Goal: Task Accomplishment & Management: Use online tool/utility

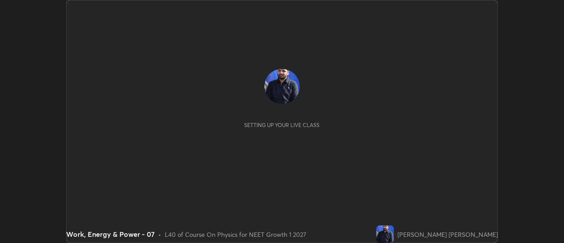
scroll to position [243, 563]
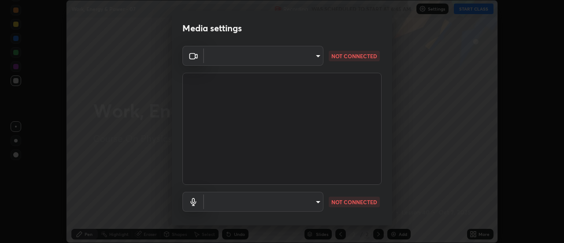
type input "985e4b1f72fc3b9494b48cef3b79fe3b682f9ae0bb15c20acfe574fe2aaad349"
type input "265cf534b138bf87f319f365071951407b00c29418ffc0cf12ee2ca8a10caa95"
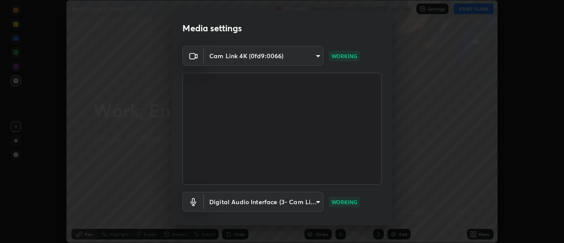
scroll to position [46, 0]
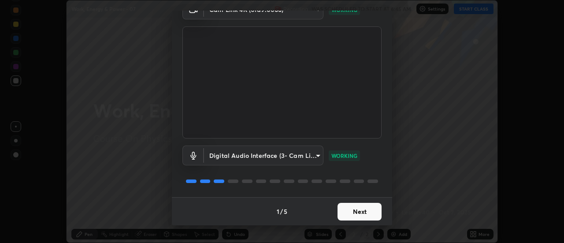
click at [356, 212] on button "Next" at bounding box center [359, 212] width 44 height 18
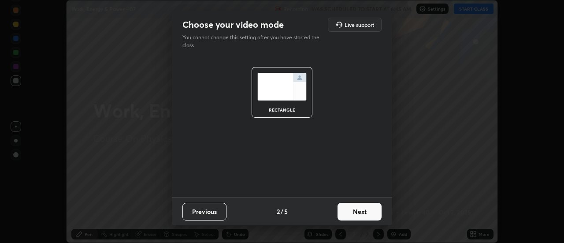
click at [360, 213] on button "Next" at bounding box center [359, 212] width 44 height 18
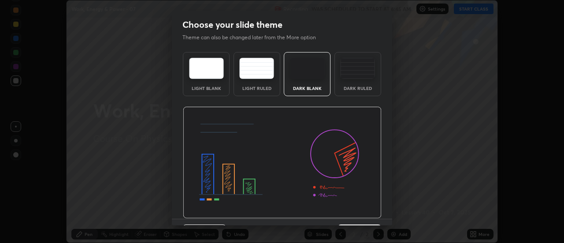
click at [365, 215] on img at bounding box center [282, 163] width 199 height 112
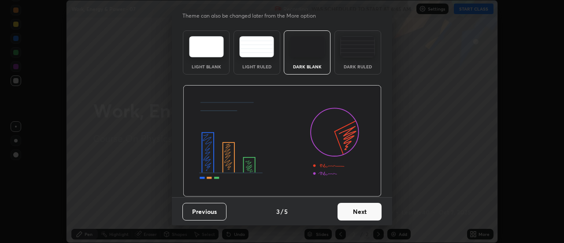
click at [369, 217] on button "Next" at bounding box center [359, 212] width 44 height 18
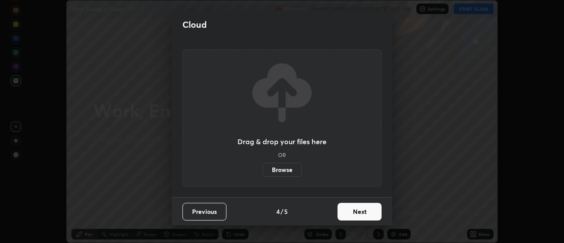
scroll to position [0, 0]
click at [369, 211] on button "Next" at bounding box center [359, 212] width 44 height 18
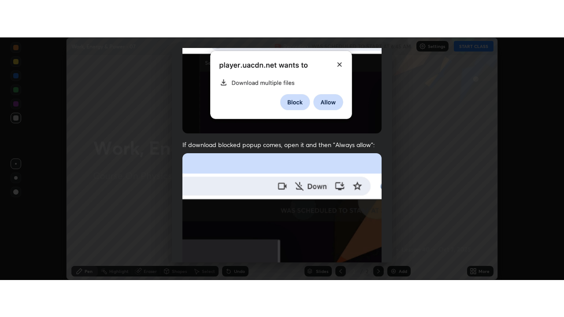
scroll to position [226, 0]
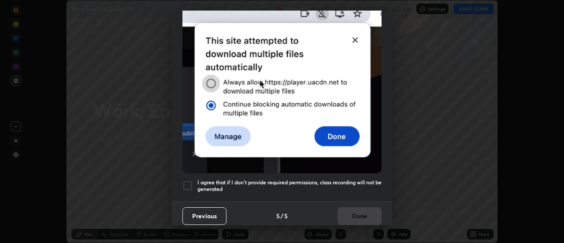
click at [367, 211] on div "Previous 5 / 5 Done" at bounding box center [282, 215] width 220 height 28
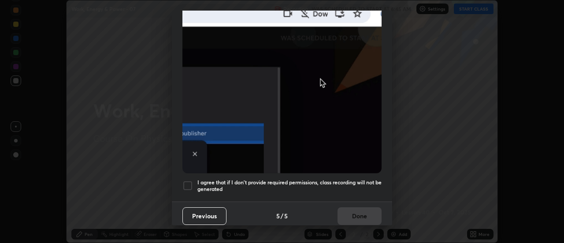
click at [373, 182] on h5 "I agree that if I don't provide required permissions, class recording will not …" at bounding box center [289, 186] width 184 height 14
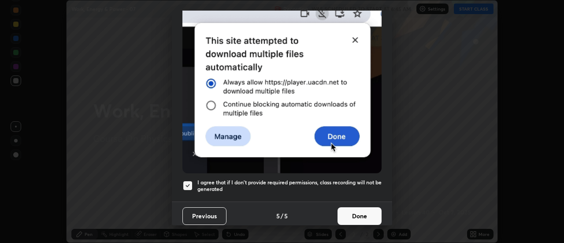
click at [372, 210] on button "Done" at bounding box center [359, 216] width 44 height 18
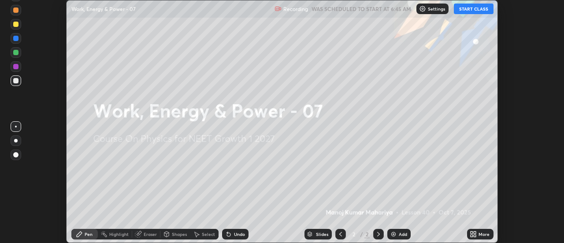
click at [475, 9] on button "START CLASS" at bounding box center [474, 9] width 40 height 11
click at [486, 233] on div "More" at bounding box center [483, 234] width 11 height 4
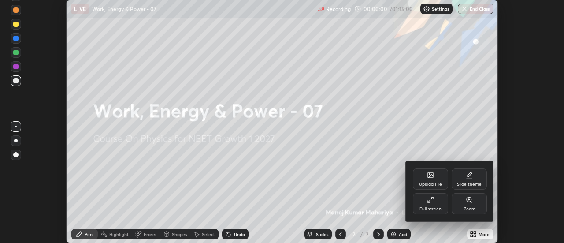
click at [434, 207] on div "Full screen" at bounding box center [430, 209] width 22 height 4
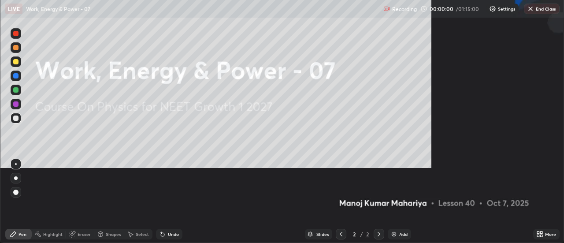
scroll to position [317, 564]
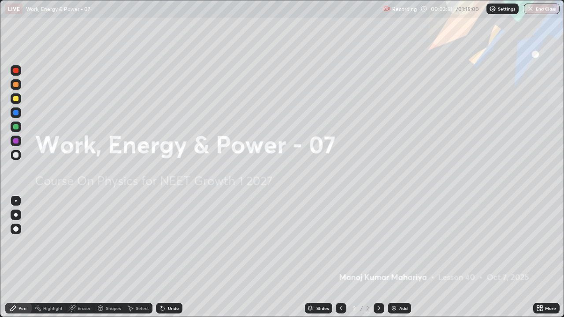
click at [390, 242] on img at bounding box center [393, 308] width 7 height 7
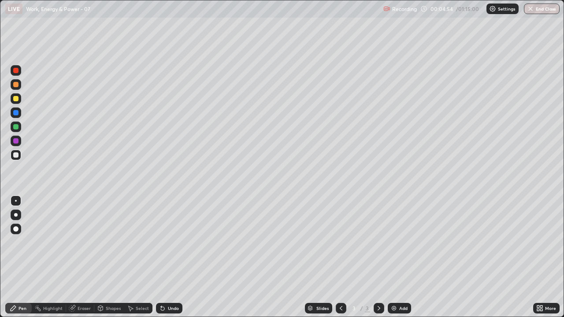
click at [15, 155] on div at bounding box center [15, 154] width 5 height 5
click at [15, 215] on div at bounding box center [16, 215] width 4 height 4
click at [16, 158] on div at bounding box center [16, 155] width 11 height 11
click at [14, 214] on div at bounding box center [16, 215] width 4 height 4
click at [112, 242] on div "Shapes" at bounding box center [113, 308] width 15 height 4
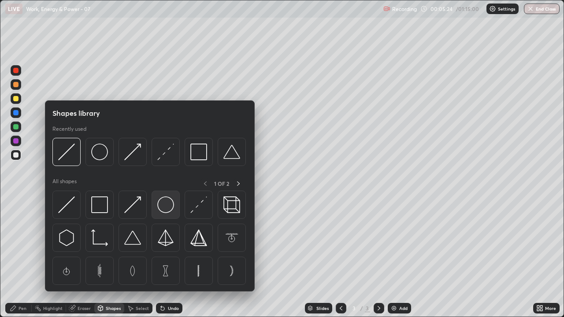
click at [162, 209] on img at bounding box center [165, 204] width 17 height 17
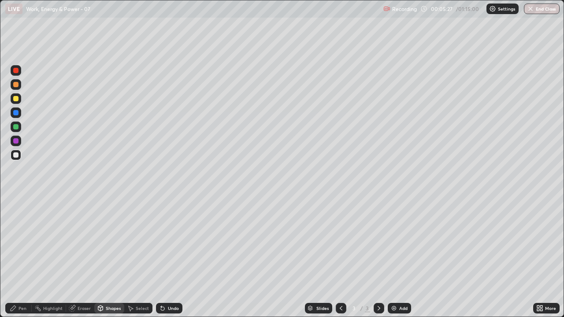
click at [23, 242] on div "Pen" at bounding box center [23, 308] width 8 height 4
click at [111, 242] on div "Shapes" at bounding box center [113, 308] width 15 height 4
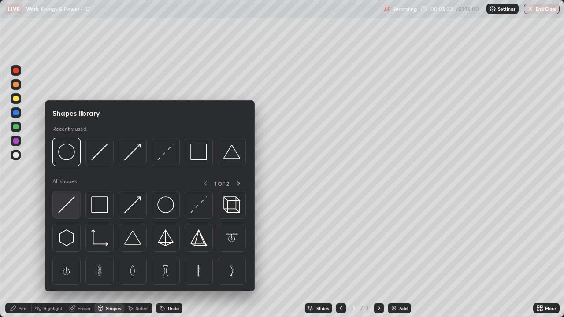
click at [67, 202] on img at bounding box center [66, 204] width 17 height 17
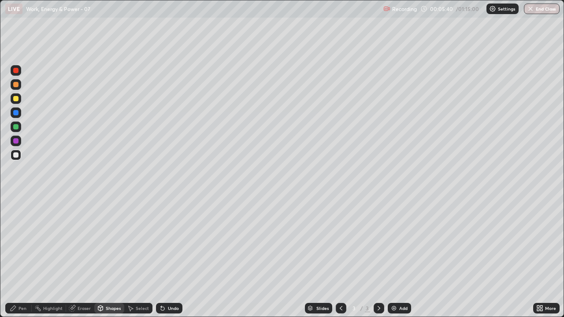
click at [161, 242] on icon at bounding box center [163, 309] width 4 height 4
click at [26, 242] on div "Pen" at bounding box center [18, 308] width 26 height 11
click at [160, 242] on div "Undo" at bounding box center [169, 308] width 26 height 11
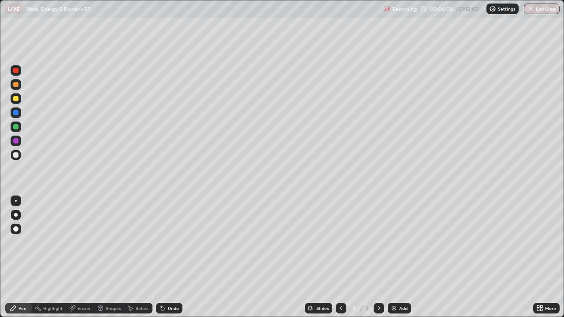
click at [111, 242] on div "Shapes" at bounding box center [113, 308] width 15 height 4
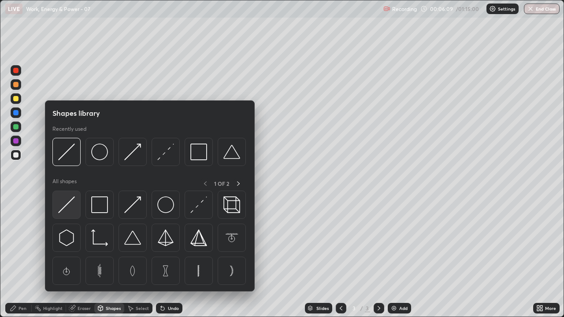
click at [67, 203] on img at bounding box center [66, 204] width 17 height 17
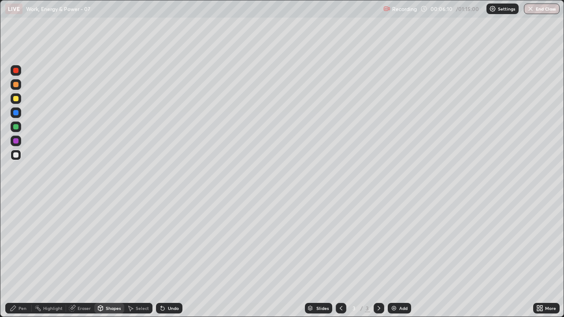
click at [16, 155] on div at bounding box center [15, 154] width 5 height 5
click at [21, 242] on div "Pen" at bounding box center [18, 308] width 26 height 11
click at [18, 71] on div at bounding box center [15, 70] width 5 height 5
click at [19, 81] on div at bounding box center [16, 84] width 11 height 11
click at [162, 242] on icon at bounding box center [163, 309] width 4 height 4
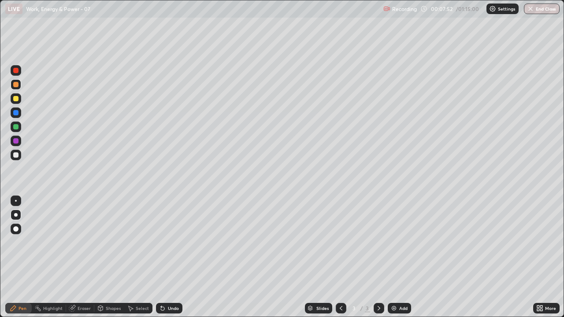
click at [16, 154] on div at bounding box center [15, 154] width 5 height 5
click at [17, 101] on div at bounding box center [15, 98] width 5 height 5
click at [16, 242] on icon at bounding box center [13, 308] width 7 height 7
click at [15, 153] on div at bounding box center [15, 154] width 5 height 5
click at [16, 99] on div at bounding box center [15, 98] width 5 height 5
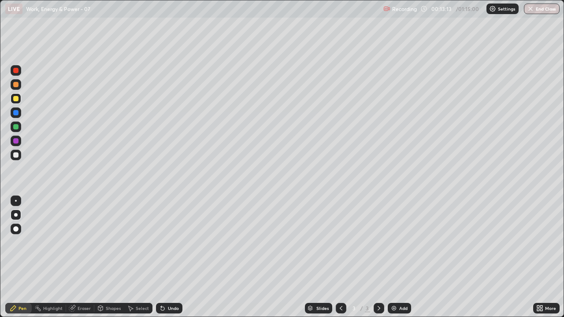
click at [392, 242] on img at bounding box center [393, 308] width 7 height 7
click at [16, 156] on div at bounding box center [15, 154] width 5 height 5
click at [17, 99] on div at bounding box center [15, 98] width 5 height 5
click at [15, 156] on div at bounding box center [15, 154] width 5 height 5
click at [161, 242] on icon at bounding box center [161, 306] width 1 height 1
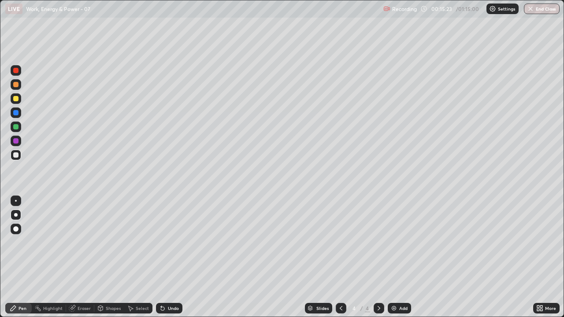
click at [161, 242] on icon at bounding box center [161, 306] width 1 height 1
click at [161, 242] on icon at bounding box center [163, 309] width 4 height 4
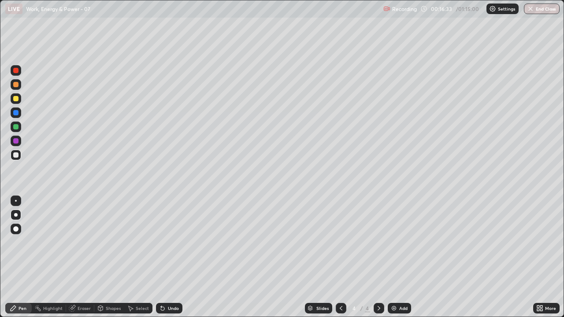
click at [162, 242] on icon at bounding box center [163, 309] width 4 height 4
click at [164, 242] on icon at bounding box center [162, 308] width 7 height 7
click at [161, 242] on icon at bounding box center [161, 306] width 1 height 1
click at [163, 242] on icon at bounding box center [162, 308] width 7 height 7
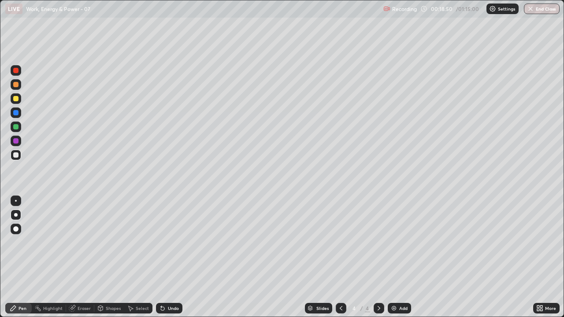
click at [162, 242] on icon at bounding box center [163, 309] width 4 height 4
click at [161, 242] on icon at bounding box center [163, 309] width 4 height 4
click at [161, 242] on icon at bounding box center [161, 306] width 1 height 1
click at [163, 242] on icon at bounding box center [162, 308] width 7 height 7
click at [162, 242] on icon at bounding box center [163, 309] width 4 height 4
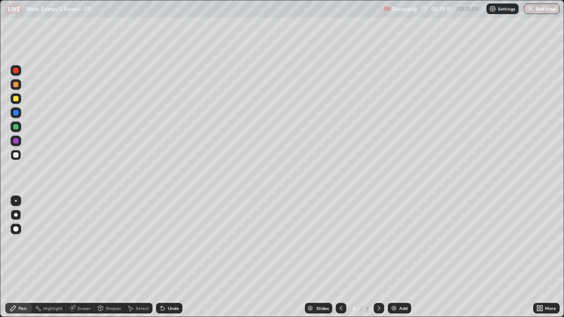
click at [161, 242] on icon at bounding box center [161, 306] width 1 height 1
click at [161, 242] on icon at bounding box center [163, 309] width 4 height 4
click at [162, 242] on icon at bounding box center [163, 309] width 4 height 4
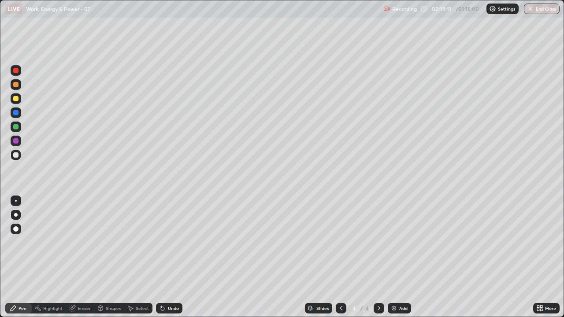
click at [161, 242] on icon at bounding box center [163, 309] width 4 height 4
click at [162, 242] on icon at bounding box center [163, 309] width 4 height 4
click at [161, 242] on icon at bounding box center [163, 309] width 4 height 4
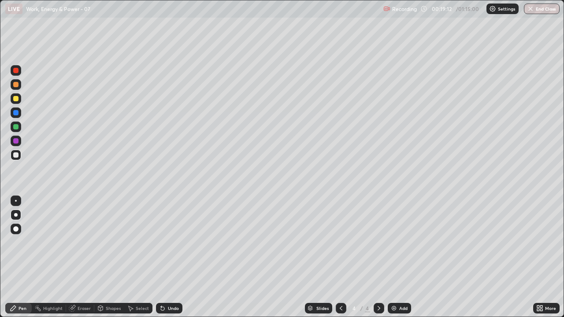
click at [161, 242] on icon at bounding box center [163, 309] width 4 height 4
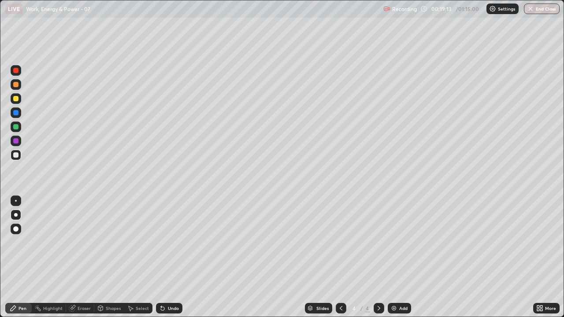
click at [161, 242] on icon at bounding box center [163, 309] width 4 height 4
click at [162, 242] on icon at bounding box center [163, 309] width 4 height 4
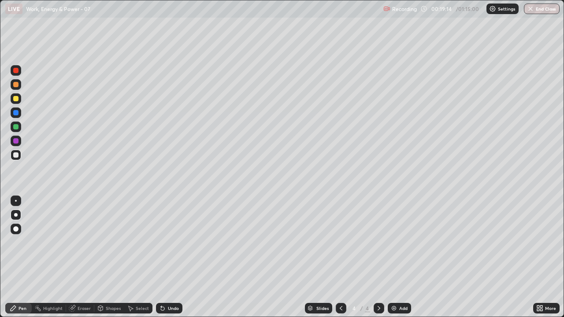
click at [163, 242] on icon at bounding box center [163, 309] width 4 height 4
click at [161, 242] on icon at bounding box center [163, 309] width 4 height 4
click at [162, 242] on icon at bounding box center [163, 309] width 4 height 4
click at [16, 155] on div at bounding box center [15, 154] width 5 height 5
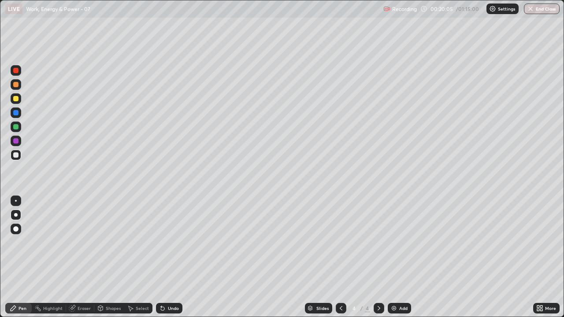
click at [161, 242] on icon at bounding box center [161, 307] width 1 height 1
click at [17, 97] on div at bounding box center [15, 98] width 5 height 5
click at [16, 215] on div at bounding box center [16, 215] width 4 height 4
click at [394, 242] on img at bounding box center [393, 308] width 7 height 7
click at [24, 242] on div "Pen" at bounding box center [23, 308] width 8 height 4
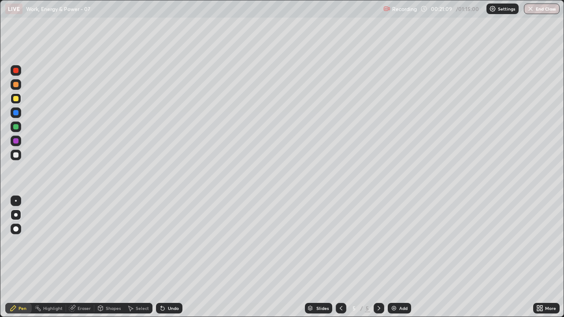
click at [19, 214] on div at bounding box center [16, 215] width 11 height 11
click at [20, 242] on div "Pen" at bounding box center [23, 308] width 8 height 4
click at [15, 215] on div at bounding box center [16, 215] width 4 height 4
click at [17, 156] on div at bounding box center [15, 154] width 5 height 5
click at [161, 242] on icon at bounding box center [163, 309] width 4 height 4
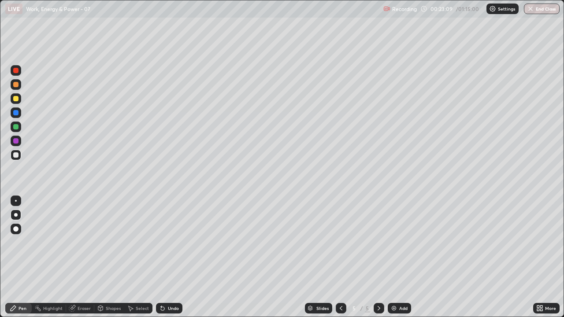
click at [392, 242] on img at bounding box center [393, 308] width 7 height 7
click at [16, 213] on div at bounding box center [16, 215] width 4 height 4
click at [162, 242] on icon at bounding box center [163, 309] width 4 height 4
click at [161, 242] on icon at bounding box center [163, 309] width 4 height 4
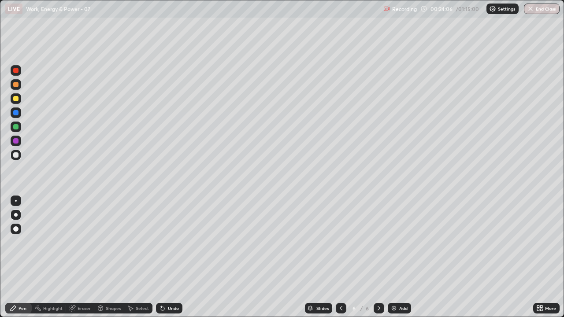
click at [338, 242] on icon at bounding box center [340, 308] width 7 height 7
click at [339, 242] on icon at bounding box center [340, 308] width 7 height 7
click at [340, 242] on icon at bounding box center [340, 308] width 7 height 7
click at [375, 242] on icon at bounding box center [378, 308] width 7 height 7
click at [14, 156] on div at bounding box center [15, 154] width 5 height 5
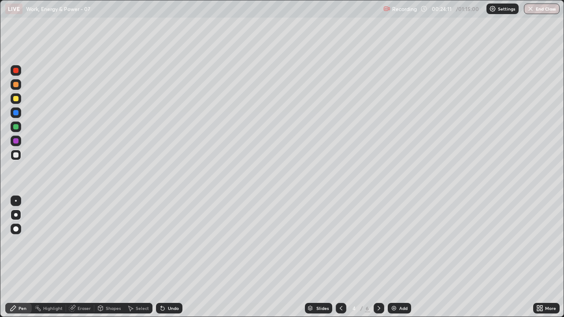
click at [17, 69] on div at bounding box center [15, 70] width 5 height 5
click at [16, 72] on div at bounding box center [15, 70] width 5 height 5
click at [15, 99] on div at bounding box center [15, 98] width 5 height 5
click at [377, 242] on icon at bounding box center [378, 308] width 7 height 7
click at [378, 242] on icon at bounding box center [378, 308] width 7 height 7
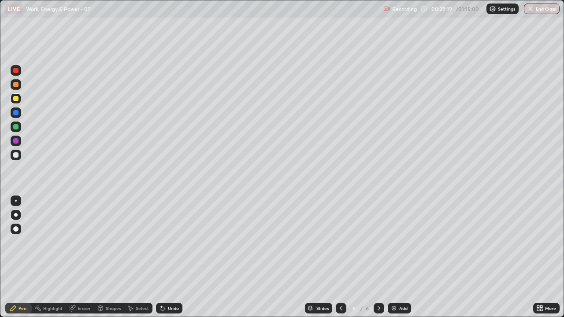
click at [15, 156] on div at bounding box center [15, 154] width 5 height 5
click at [161, 242] on icon at bounding box center [163, 309] width 4 height 4
click at [165, 242] on div "Undo" at bounding box center [169, 308] width 26 height 11
click at [165, 242] on icon at bounding box center [162, 308] width 7 height 7
click at [165, 242] on div "Undo" at bounding box center [169, 308] width 26 height 11
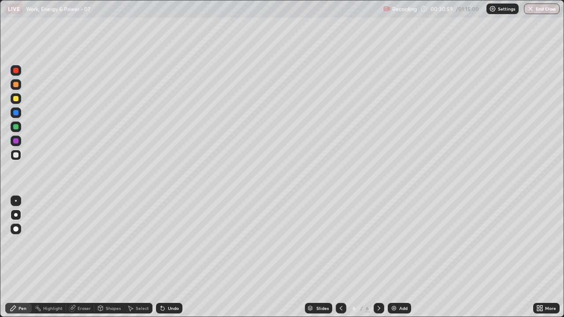
click at [161, 242] on icon at bounding box center [163, 309] width 4 height 4
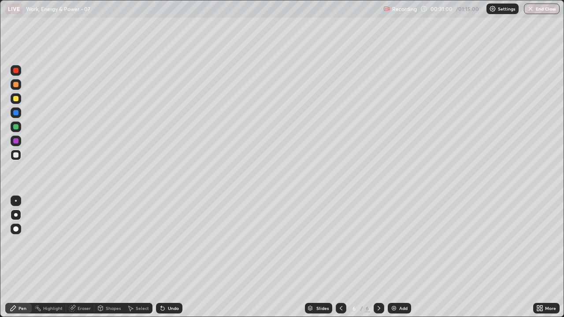
click at [163, 242] on icon at bounding box center [162, 308] width 7 height 7
click at [16, 71] on div at bounding box center [15, 70] width 5 height 5
click at [161, 242] on icon at bounding box center [163, 309] width 4 height 4
click at [161, 242] on div "Undo" at bounding box center [169, 308] width 26 height 11
click at [160, 242] on div "Undo" at bounding box center [169, 308] width 26 height 11
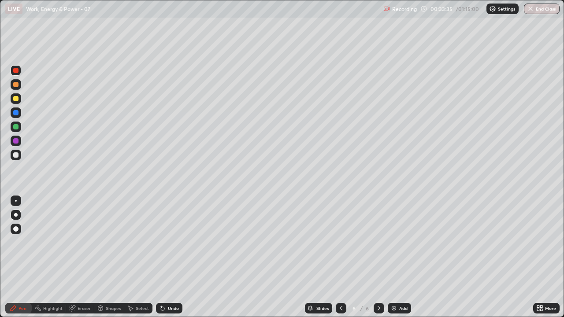
click at [162, 242] on icon at bounding box center [162, 308] width 7 height 7
click at [162, 242] on div "Undo" at bounding box center [169, 308] width 26 height 11
click at [161, 242] on icon at bounding box center [163, 309] width 4 height 4
click at [165, 242] on div "Undo" at bounding box center [169, 308] width 26 height 11
click at [163, 242] on div "Undo" at bounding box center [169, 308] width 26 height 11
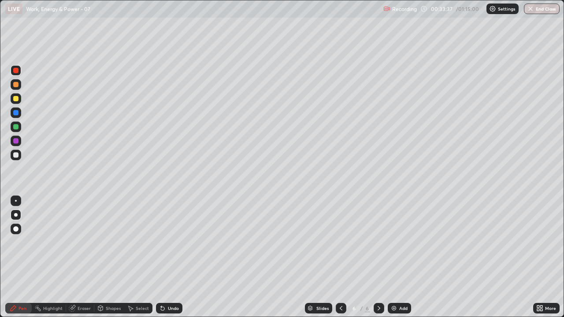
click at [162, 242] on div "Undo" at bounding box center [169, 308] width 26 height 11
click at [165, 242] on div "Undo" at bounding box center [169, 308] width 26 height 11
click at [337, 242] on icon at bounding box center [340, 308] width 7 height 7
click at [340, 242] on icon at bounding box center [340, 308] width 7 height 7
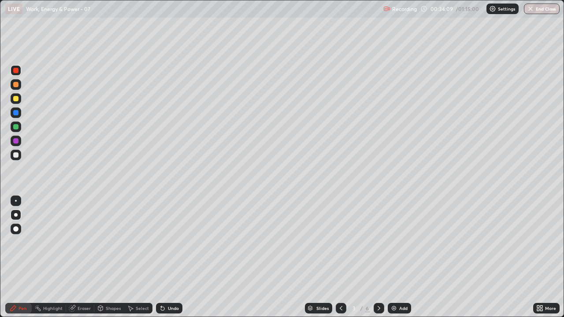
click at [339, 242] on icon at bounding box center [340, 308] width 7 height 7
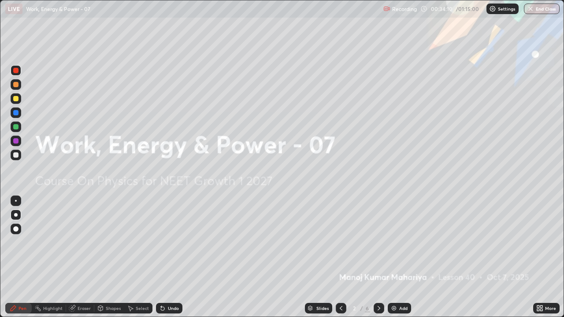
click at [377, 242] on icon at bounding box center [378, 308] width 7 height 7
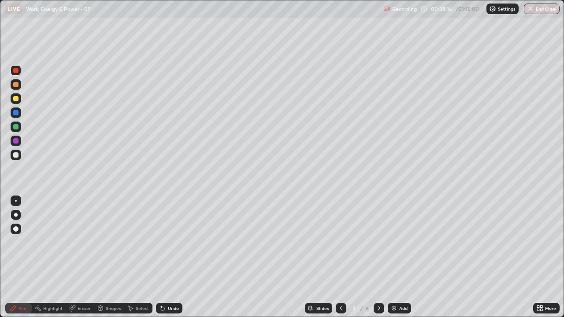
click at [378, 242] on icon at bounding box center [378, 308] width 7 height 7
click at [340, 242] on icon at bounding box center [340, 308] width 7 height 7
click at [379, 242] on icon at bounding box center [378, 308] width 7 height 7
click at [378, 242] on icon at bounding box center [378, 308] width 7 height 7
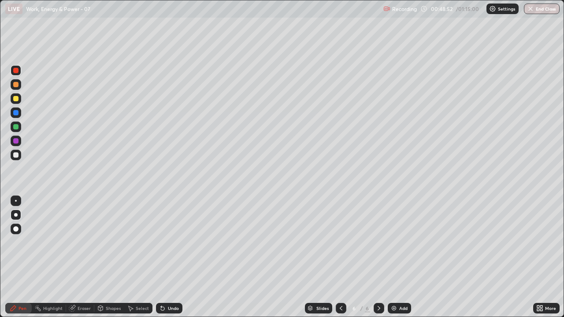
click at [378, 242] on icon at bounding box center [378, 308] width 7 height 7
click at [397, 242] on div "Add" at bounding box center [399, 308] width 23 height 11
click at [340, 242] on icon at bounding box center [340, 308] width 7 height 7
click at [377, 242] on div at bounding box center [379, 308] width 11 height 11
click at [17, 215] on div at bounding box center [16, 215] width 4 height 4
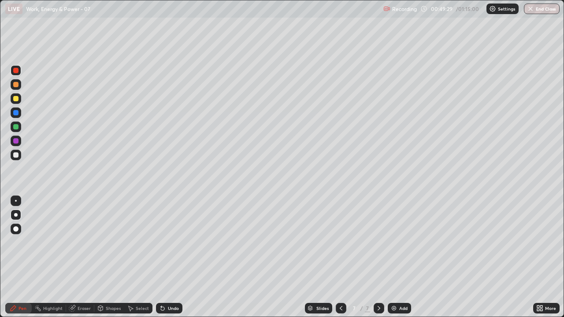
click at [15, 156] on div at bounding box center [15, 154] width 5 height 5
click at [161, 242] on icon at bounding box center [163, 309] width 4 height 4
click at [163, 242] on icon at bounding box center [163, 309] width 4 height 4
click at [161, 242] on icon at bounding box center [163, 309] width 4 height 4
click at [161, 242] on icon at bounding box center [161, 306] width 1 height 1
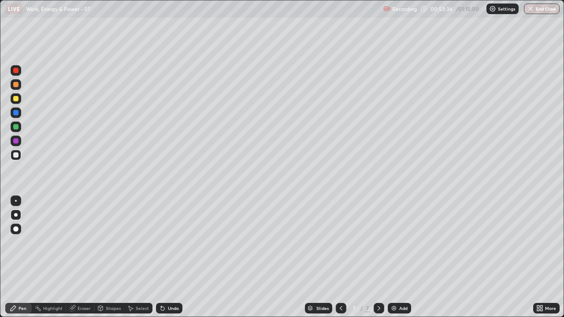
click at [391, 242] on img at bounding box center [393, 308] width 7 height 7
click at [16, 156] on div at bounding box center [15, 154] width 5 height 5
click at [16, 155] on div at bounding box center [15, 154] width 5 height 5
click at [161, 242] on icon at bounding box center [163, 309] width 4 height 4
click at [165, 242] on div "Undo" at bounding box center [169, 308] width 26 height 11
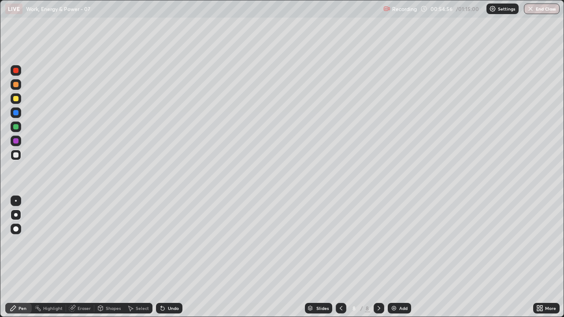
click at [164, 242] on icon at bounding box center [162, 308] width 7 height 7
click at [161, 242] on icon at bounding box center [163, 309] width 4 height 4
click at [162, 242] on icon at bounding box center [163, 309] width 4 height 4
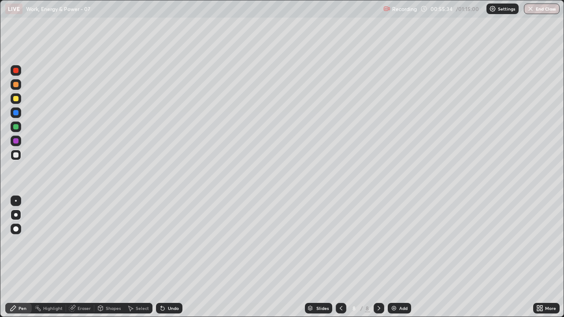
click at [164, 242] on icon at bounding box center [162, 308] width 7 height 7
click at [161, 242] on icon at bounding box center [163, 309] width 4 height 4
click at [168, 242] on div "Undo" at bounding box center [173, 308] width 11 height 4
click at [165, 242] on div "Undo" at bounding box center [169, 308] width 26 height 11
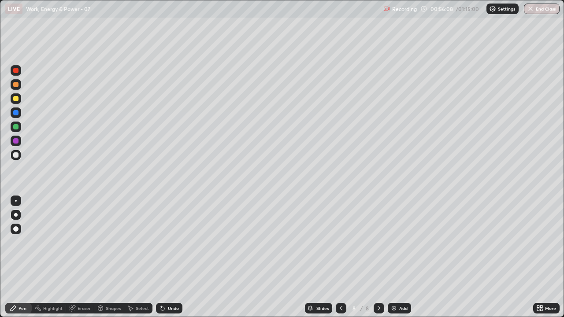
click at [161, 242] on icon at bounding box center [163, 309] width 4 height 4
click at [165, 242] on icon at bounding box center [162, 308] width 7 height 7
click at [161, 242] on icon at bounding box center [163, 309] width 4 height 4
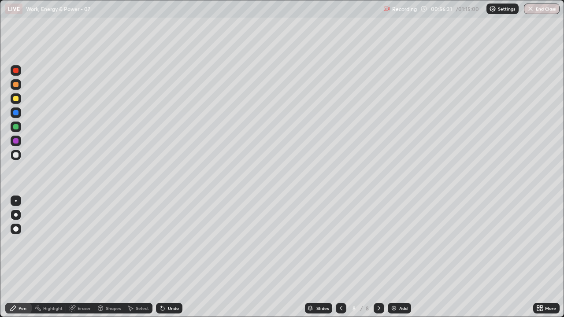
click at [161, 242] on icon at bounding box center [163, 309] width 4 height 4
click at [164, 242] on icon at bounding box center [162, 308] width 7 height 7
click at [164, 242] on div "Undo" at bounding box center [169, 308] width 26 height 11
click at [166, 242] on div "Undo" at bounding box center [169, 308] width 26 height 11
click at [161, 242] on icon at bounding box center [163, 309] width 4 height 4
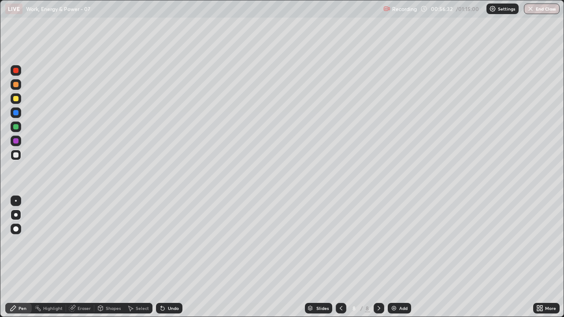
click at [161, 242] on icon at bounding box center [163, 309] width 4 height 4
click at [164, 242] on icon at bounding box center [162, 308] width 7 height 7
click at [163, 242] on icon at bounding box center [163, 309] width 4 height 4
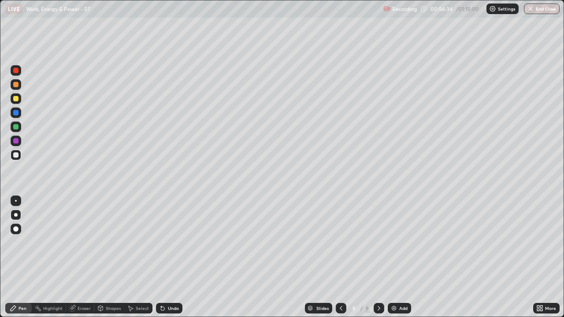
click at [161, 242] on icon at bounding box center [163, 309] width 4 height 4
click at [162, 242] on div "Undo" at bounding box center [169, 308] width 26 height 11
click at [163, 242] on icon at bounding box center [162, 308] width 7 height 7
click at [165, 242] on div "Undo" at bounding box center [169, 308] width 26 height 11
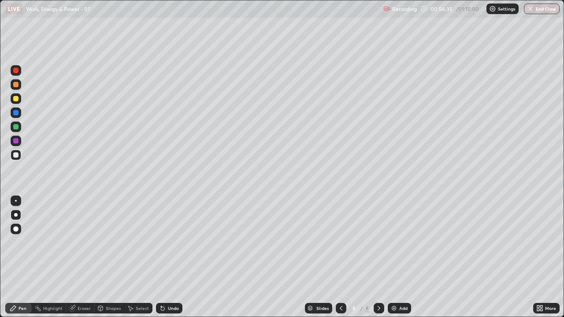
click at [164, 242] on div "Undo" at bounding box center [169, 308] width 26 height 11
click at [167, 242] on div "Undo" at bounding box center [169, 308] width 26 height 11
click at [166, 242] on div "Undo" at bounding box center [169, 308] width 26 height 11
click at [167, 242] on div "Undo" at bounding box center [169, 308] width 26 height 11
click at [166, 242] on div "Undo" at bounding box center [169, 308] width 26 height 11
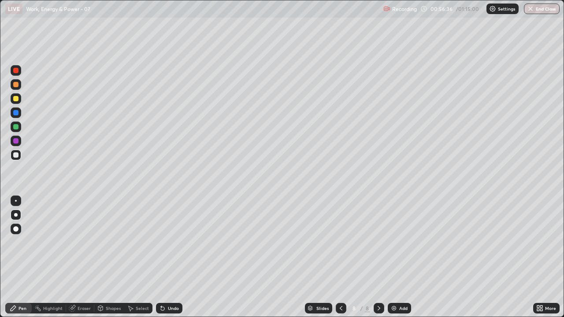
click at [167, 242] on div "Undo" at bounding box center [169, 308] width 26 height 11
click at [393, 242] on img at bounding box center [393, 308] width 7 height 7
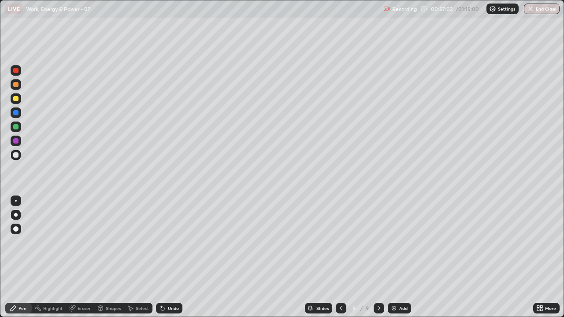
click at [17, 156] on div at bounding box center [15, 154] width 5 height 5
click at [162, 242] on icon at bounding box center [163, 309] width 4 height 4
click at [161, 242] on icon at bounding box center [163, 309] width 4 height 4
click at [163, 242] on icon at bounding box center [163, 309] width 4 height 4
click at [161, 242] on icon at bounding box center [163, 309] width 4 height 4
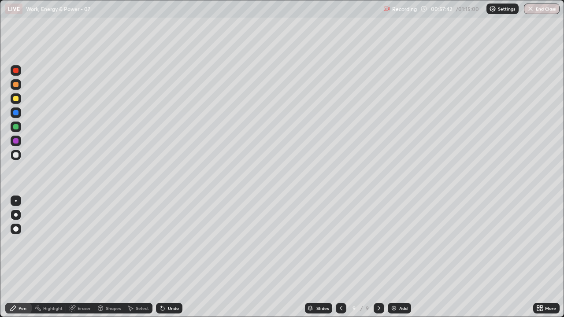
click at [161, 242] on icon at bounding box center [162, 308] width 7 height 7
click at [160, 242] on icon at bounding box center [162, 308] width 7 height 7
click at [162, 242] on icon at bounding box center [162, 308] width 7 height 7
click at [159, 242] on div "Undo" at bounding box center [169, 308] width 26 height 11
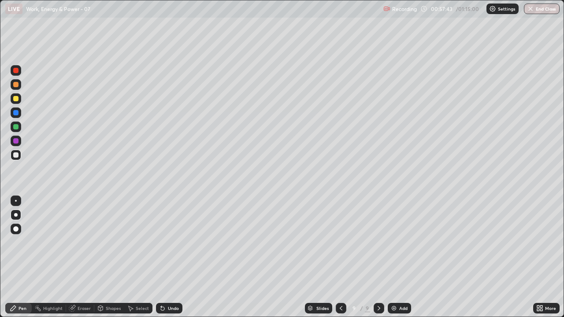
click at [159, 242] on div "Undo" at bounding box center [169, 308] width 26 height 11
click at [159, 242] on icon at bounding box center [162, 308] width 7 height 7
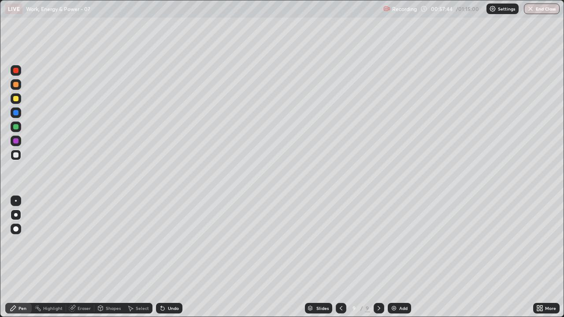
click at [157, 242] on div "Undo" at bounding box center [169, 308] width 26 height 11
click at [159, 242] on icon at bounding box center [162, 308] width 7 height 7
click at [158, 242] on div "Undo" at bounding box center [169, 308] width 26 height 11
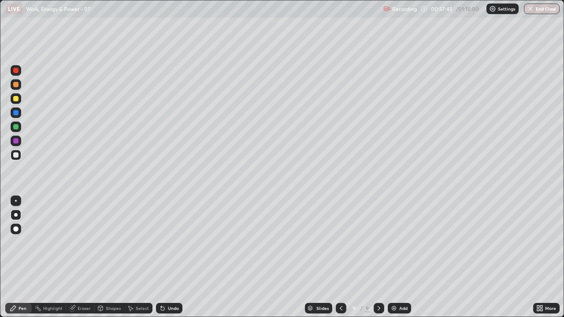
click at [158, 242] on div "Undo" at bounding box center [169, 308] width 26 height 11
click at [159, 242] on div "Undo" at bounding box center [169, 308] width 26 height 11
click at [158, 242] on div "Undo" at bounding box center [169, 308] width 26 height 11
click at [157, 242] on div "Undo" at bounding box center [169, 308] width 26 height 11
click at [159, 242] on div "Undo" at bounding box center [169, 308] width 26 height 11
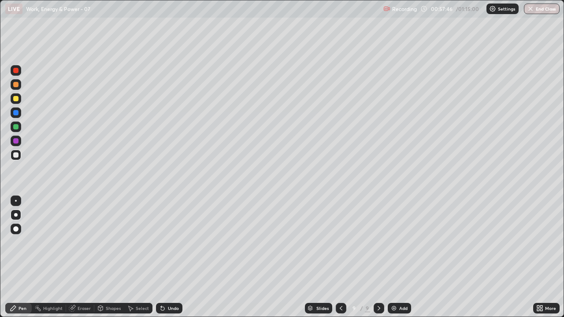
click at [158, 242] on div "Undo" at bounding box center [169, 308] width 26 height 11
click at [161, 242] on div "Undo" at bounding box center [169, 308] width 26 height 11
click at [159, 242] on div "Undo" at bounding box center [169, 308] width 26 height 11
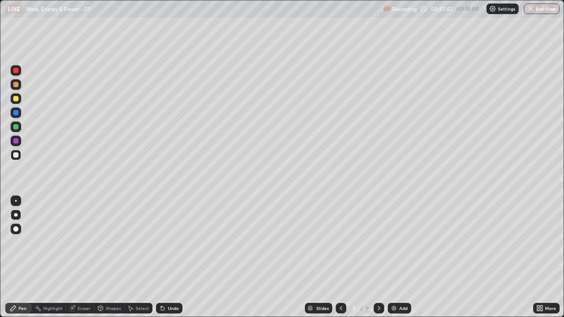
click at [160, 242] on icon at bounding box center [162, 308] width 7 height 7
click at [164, 242] on icon at bounding box center [162, 308] width 7 height 7
click at [163, 242] on icon at bounding box center [163, 309] width 4 height 4
click at [161, 242] on div "Undo" at bounding box center [169, 308] width 26 height 11
click at [161, 242] on icon at bounding box center [163, 309] width 4 height 4
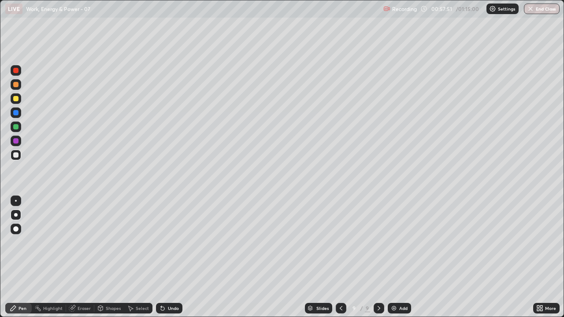
click at [161, 242] on icon at bounding box center [163, 309] width 4 height 4
click at [164, 242] on icon at bounding box center [162, 308] width 7 height 7
click at [165, 242] on div "Undo" at bounding box center [169, 308] width 26 height 11
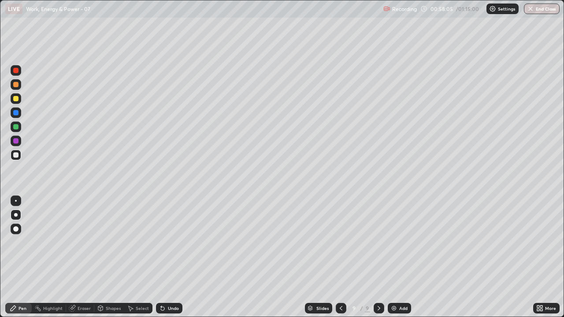
click at [165, 242] on div "Undo" at bounding box center [169, 308] width 26 height 11
click at [167, 242] on div "Undo" at bounding box center [169, 308] width 26 height 11
click at [163, 242] on icon at bounding box center [163, 309] width 4 height 4
click at [161, 242] on icon at bounding box center [163, 309] width 4 height 4
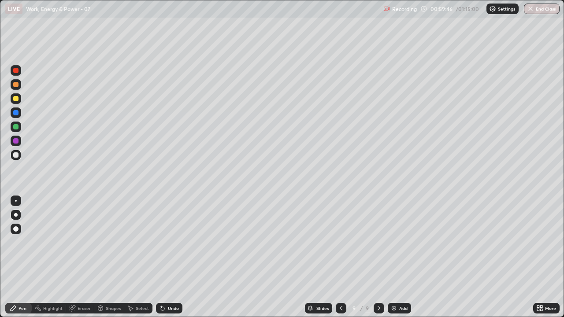
click at [389, 242] on div "Add" at bounding box center [399, 308] width 23 height 11
click at [18, 156] on div at bounding box center [15, 154] width 5 height 5
click at [161, 242] on icon at bounding box center [163, 309] width 4 height 4
click at [163, 242] on icon at bounding box center [163, 309] width 4 height 4
click at [161, 242] on icon at bounding box center [161, 306] width 1 height 1
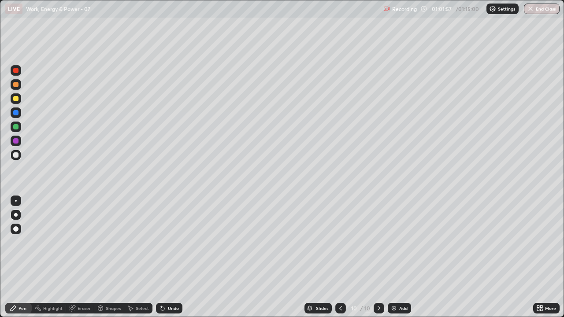
click at [340, 242] on icon at bounding box center [340, 308] width 7 height 7
click at [339, 242] on icon at bounding box center [340, 308] width 7 height 7
click at [378, 242] on div at bounding box center [379, 308] width 11 height 11
click at [15, 153] on div at bounding box center [15, 154] width 5 height 5
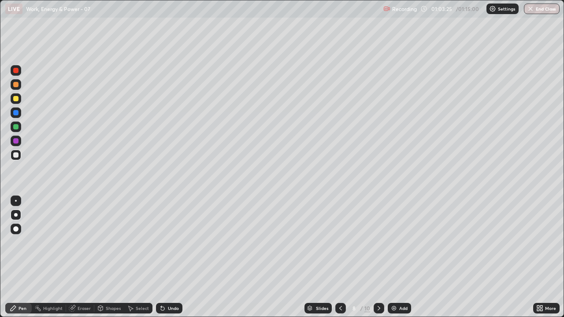
click at [378, 242] on icon at bounding box center [378, 308] width 7 height 7
click at [15, 100] on div at bounding box center [15, 98] width 5 height 5
click at [378, 242] on icon at bounding box center [378, 308] width 7 height 7
click at [337, 242] on div at bounding box center [340, 308] width 11 height 11
click at [161, 242] on icon at bounding box center [163, 309] width 4 height 4
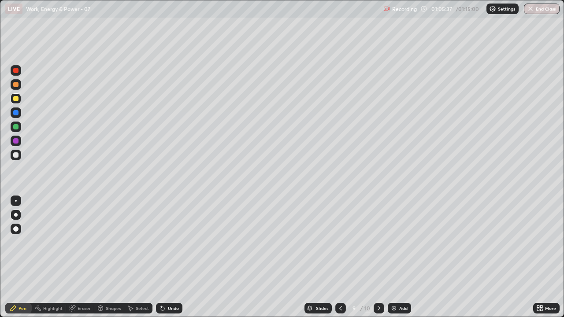
click at [161, 242] on icon at bounding box center [163, 309] width 4 height 4
click at [161, 242] on icon at bounding box center [161, 306] width 1 height 1
click at [161, 242] on icon at bounding box center [163, 309] width 4 height 4
click at [159, 242] on icon at bounding box center [162, 308] width 7 height 7
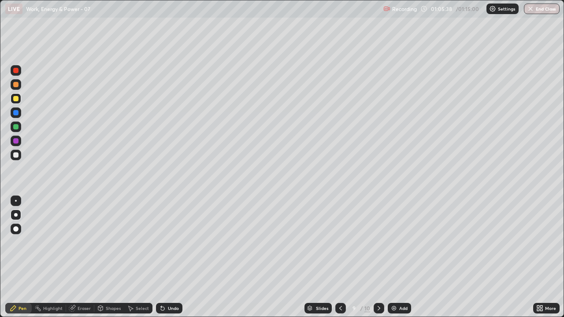
click at [161, 242] on icon at bounding box center [163, 309] width 4 height 4
click at [156, 242] on div "Undo" at bounding box center [169, 308] width 26 height 11
click at [150, 242] on div "Select" at bounding box center [138, 308] width 28 height 11
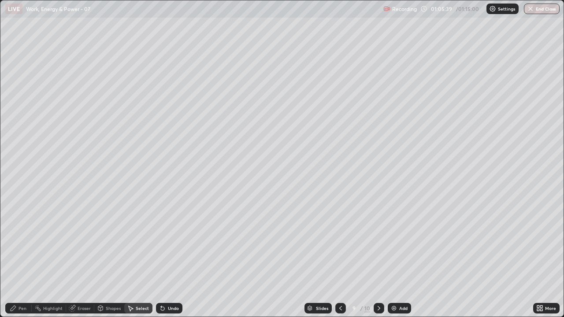
click at [156, 242] on div "Undo" at bounding box center [169, 308] width 26 height 11
click at [161, 242] on icon at bounding box center [161, 306] width 1 height 1
click at [389, 242] on div "Add" at bounding box center [399, 308] width 23 height 11
click at [341, 242] on icon at bounding box center [340, 308] width 7 height 7
click at [378, 242] on icon at bounding box center [378, 308] width 7 height 7
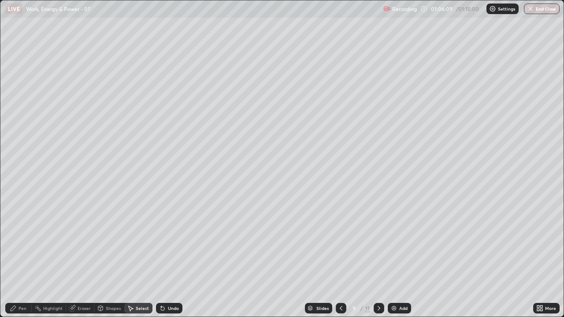
click at [378, 242] on icon at bounding box center [378, 308] width 7 height 7
click at [69, 81] on div "0 ° Undo Copy Duplicate Duplicate to new slide Delete" at bounding box center [281, 158] width 563 height 316
click at [20, 242] on div "Pen" at bounding box center [23, 308] width 8 height 4
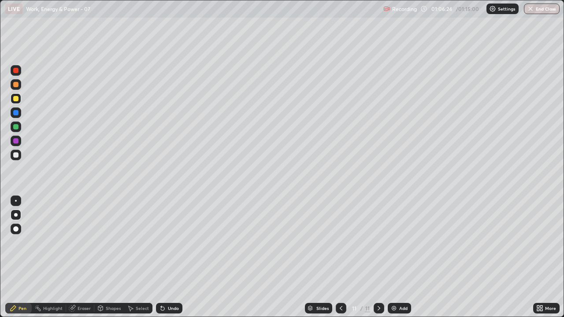
click at [17, 73] on div at bounding box center [15, 70] width 5 height 5
click at [336, 242] on div at bounding box center [341, 308] width 11 height 11
click at [340, 242] on icon at bounding box center [340, 308] width 7 height 7
click at [339, 242] on icon at bounding box center [340, 308] width 7 height 7
click at [378, 242] on icon at bounding box center [378, 308] width 7 height 7
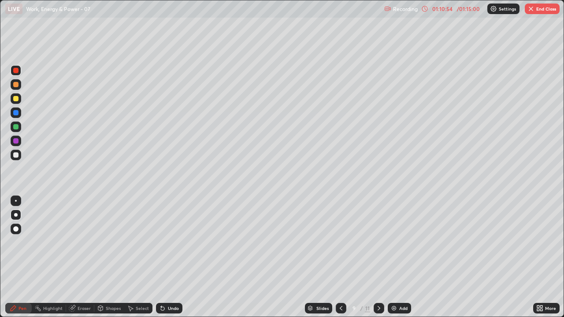
click at [378, 242] on icon at bounding box center [379, 308] width 3 height 4
click at [378, 242] on icon at bounding box center [378, 308] width 7 height 7
click at [547, 10] on button "End Class" at bounding box center [542, 9] width 35 height 11
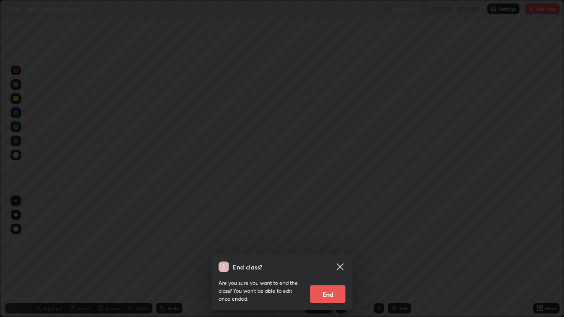
click at [338, 242] on button "End" at bounding box center [327, 294] width 35 height 18
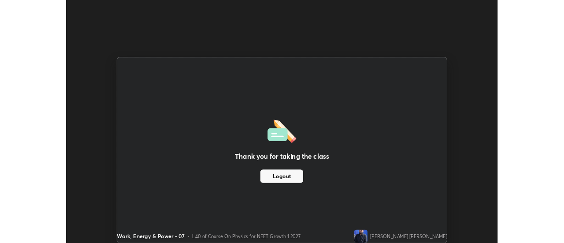
scroll to position [43813, 43492]
